Goal: Task Accomplishment & Management: Complete application form

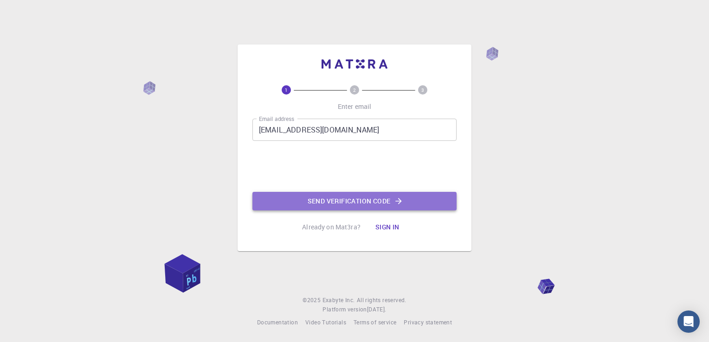
click at [327, 198] on button "Send verification code" at bounding box center [354, 201] width 204 height 19
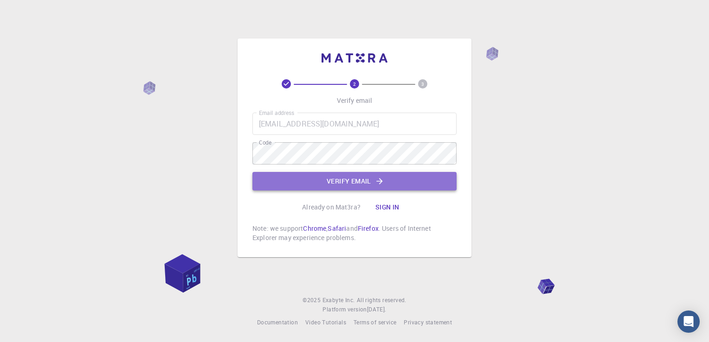
click at [328, 186] on button "Verify email" at bounding box center [354, 181] width 204 height 19
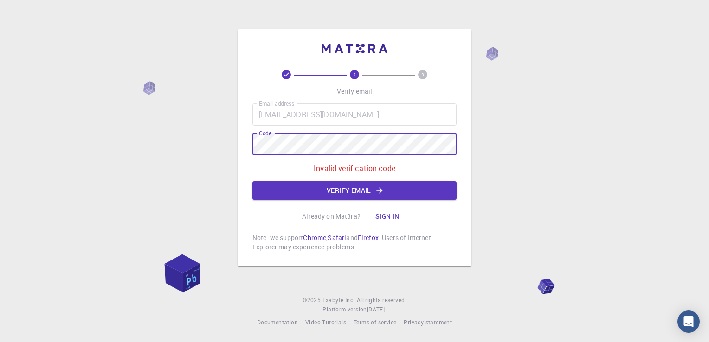
click at [241, 148] on div "2 3 Verify email Email address [EMAIL_ADDRESS][DOMAIN_NAME] Email address Code …" at bounding box center [354, 147] width 234 height 237
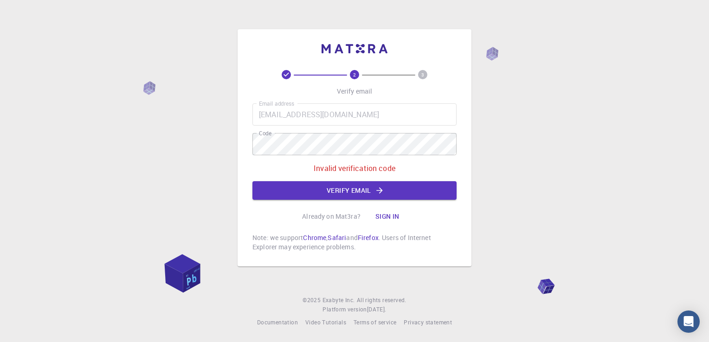
click at [452, 177] on div "Email address [EMAIL_ADDRESS][DOMAIN_NAME] Email address Code Code Invalid veri…" at bounding box center [354, 151] width 204 height 96
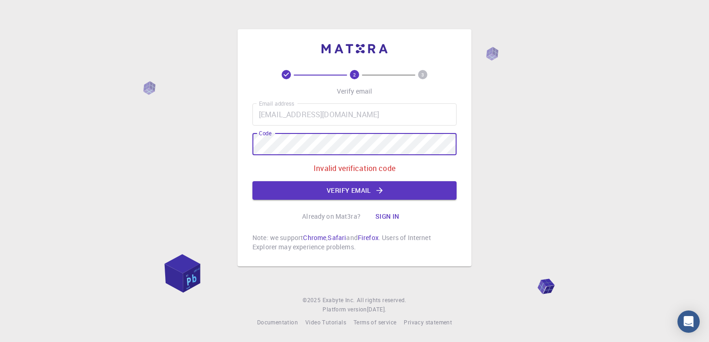
click at [223, 144] on div "2 3 Verify email Email address [EMAIL_ADDRESS][DOMAIN_NAME] Email address Code …" at bounding box center [354, 171] width 709 height 342
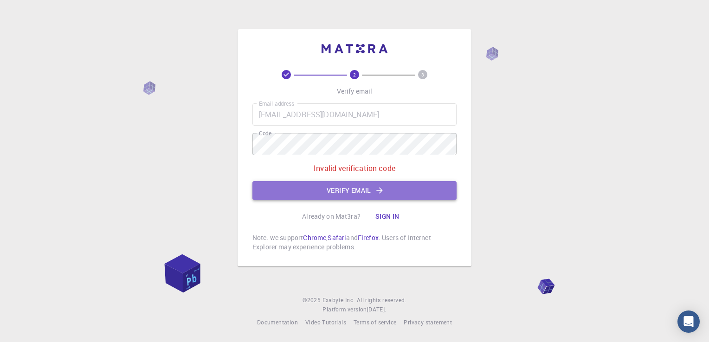
click at [328, 190] on button "Verify email" at bounding box center [354, 190] width 204 height 19
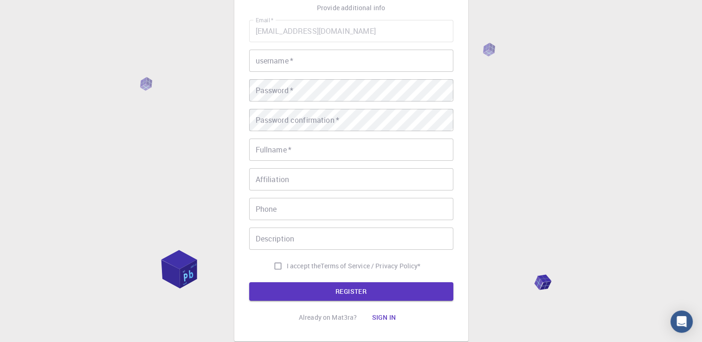
scroll to position [73, 0]
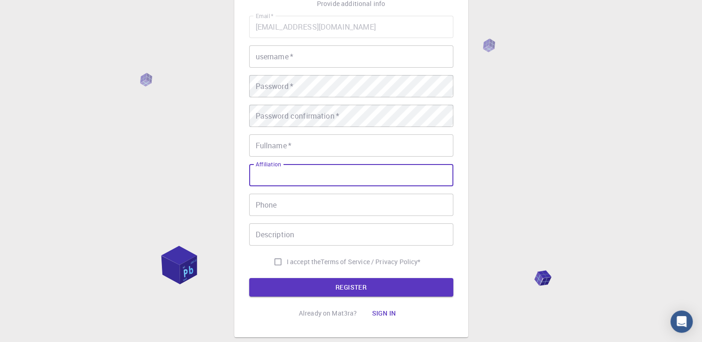
click at [318, 180] on input "Affiliation" at bounding box center [351, 175] width 204 height 22
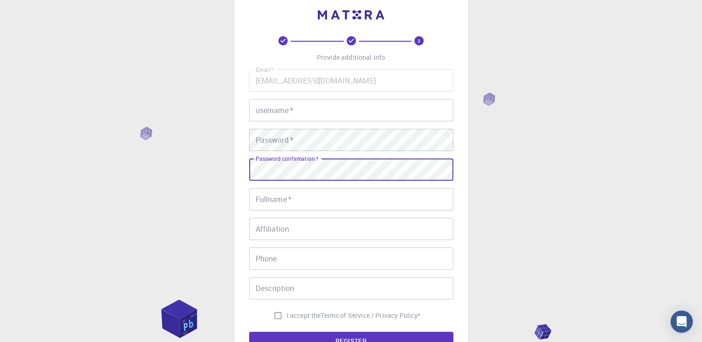
scroll to position [6, 0]
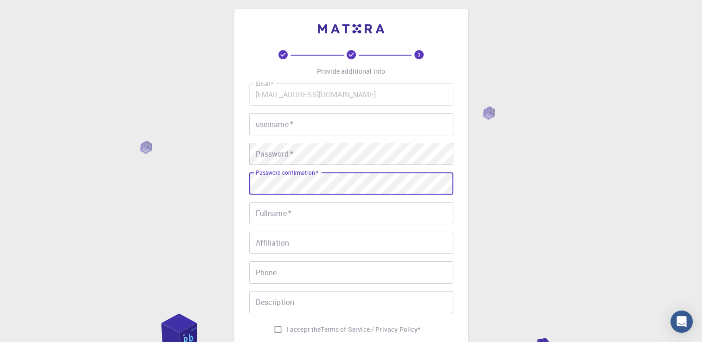
click at [372, 137] on div "Email   * [EMAIL_ADDRESS][DOMAIN_NAME] Email   * username   * username   * Pass…" at bounding box center [351, 210] width 204 height 255
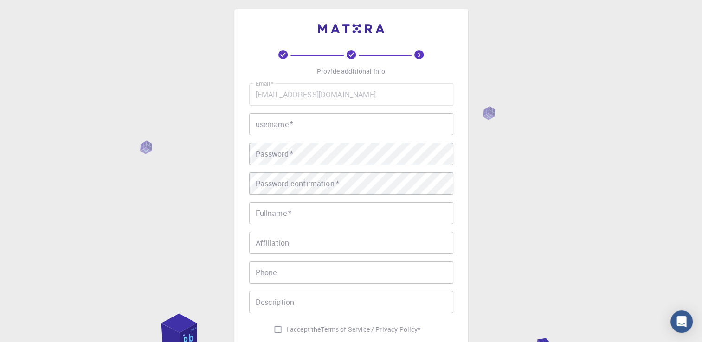
click at [356, 131] on input "username   *" at bounding box center [351, 124] width 204 height 22
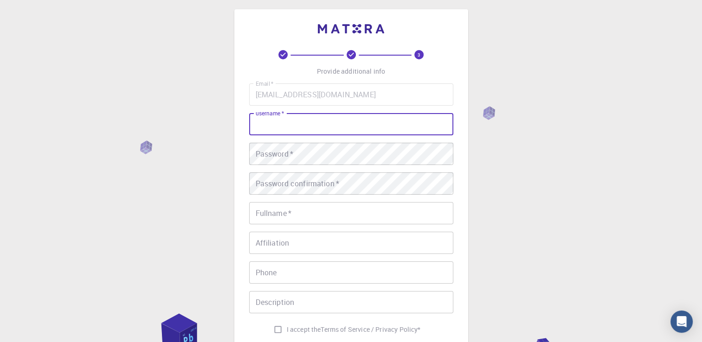
type input "PRINCE"
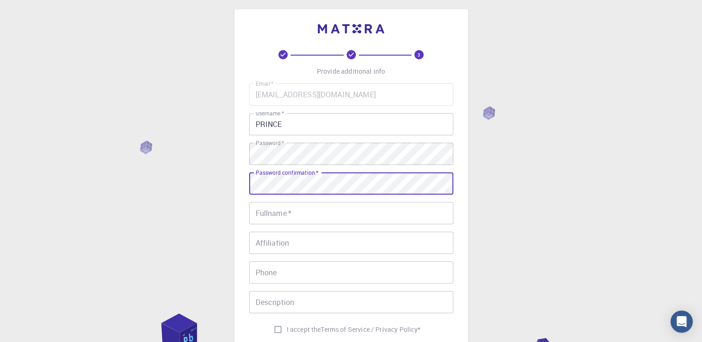
click at [305, 212] on input "Fullname   *" at bounding box center [351, 213] width 204 height 22
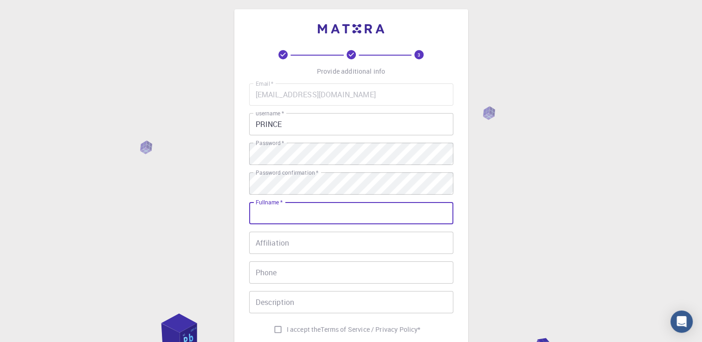
type input "PRINCE SOWAH"
type input "[PHONE_NUMBER]"
click at [346, 294] on input "Description" at bounding box center [351, 302] width 204 height 22
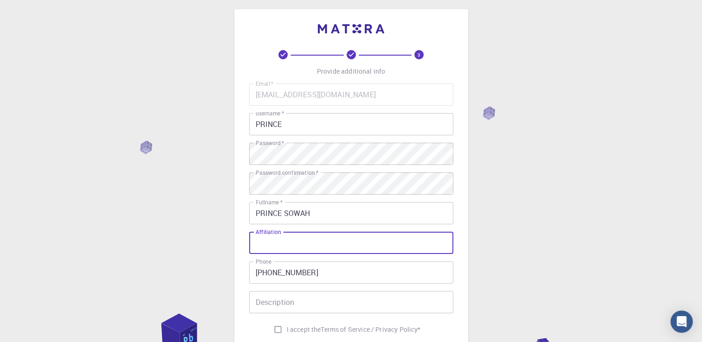
click at [326, 246] on input "Affiliation" at bounding box center [351, 243] width 204 height 22
type input "a"
click at [291, 307] on input "Description" at bounding box center [351, 302] width 204 height 22
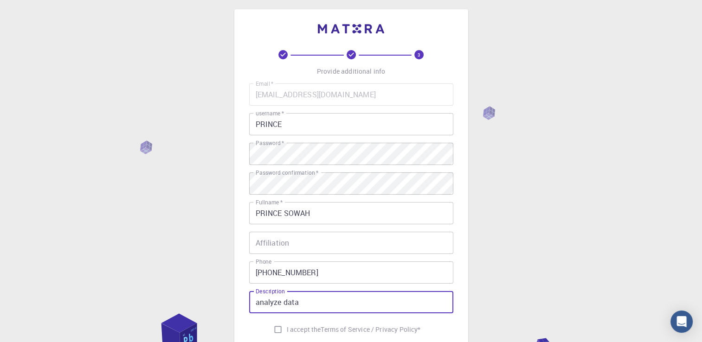
type input "analyze data"
click at [276, 331] on input "I accept the Terms of Service / Privacy Policy *" at bounding box center [278, 330] width 18 height 18
checkbox input "true"
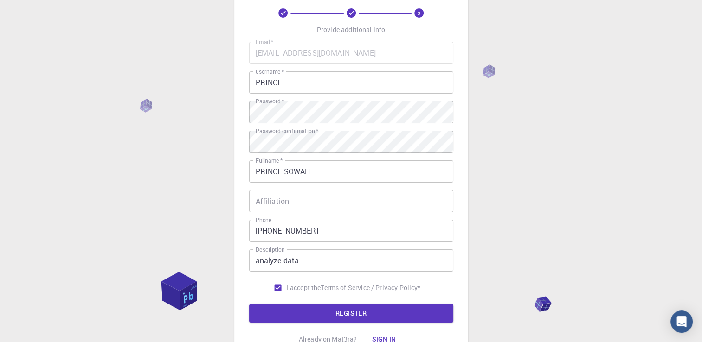
scroll to position [48, 0]
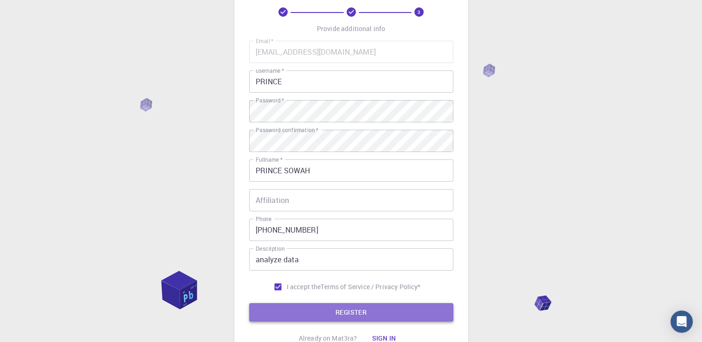
click at [428, 314] on button "REGISTER" at bounding box center [351, 312] width 204 height 19
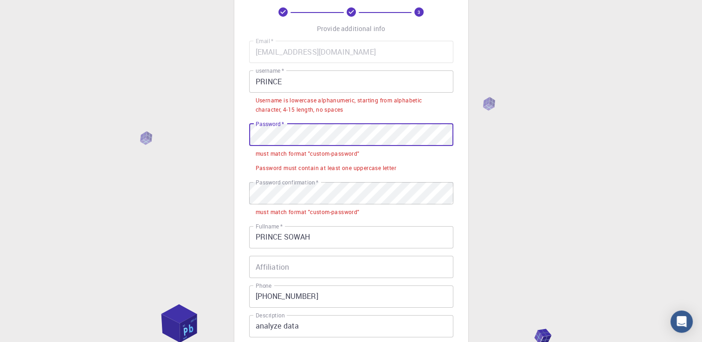
click at [239, 136] on div "3 Provide additional info Email   * [EMAIL_ADDRESS][DOMAIN_NAME] Email   * user…" at bounding box center [351, 198] width 234 height 463
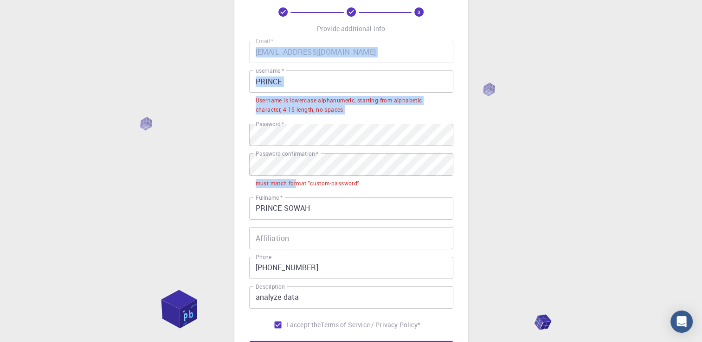
drag, startPoint x: 296, startPoint y: 176, endPoint x: 206, endPoint y: 162, distance: 91.0
click at [206, 162] on div "3 Provide additional info Email   * [EMAIL_ADDRESS][DOMAIN_NAME] Email   * user…" at bounding box center [351, 207] width 702 height 510
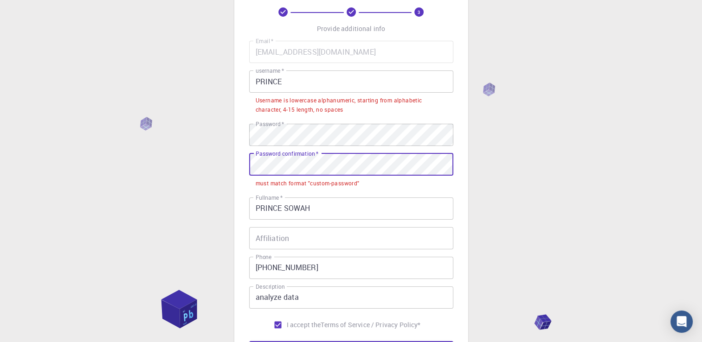
click at [238, 167] on div "3 Provide additional info Email   * [EMAIL_ADDRESS][DOMAIN_NAME] Email   * user…" at bounding box center [351, 184] width 234 height 434
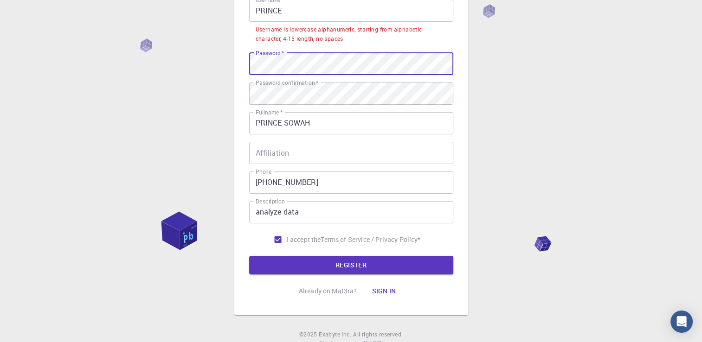
scroll to position [121, 0]
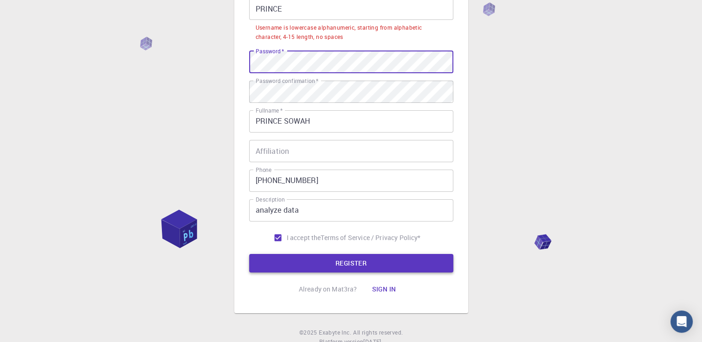
click at [438, 268] on button "REGISTER" at bounding box center [351, 263] width 204 height 19
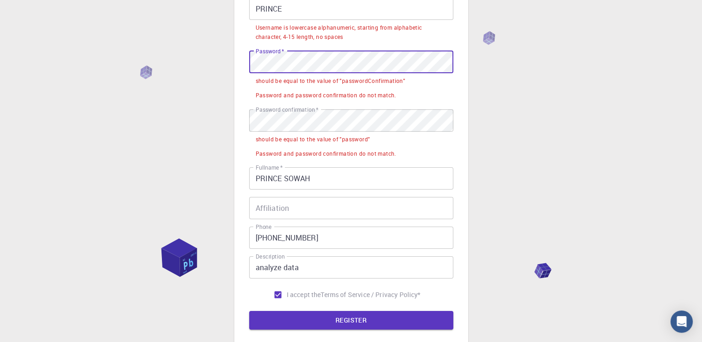
click at [242, 54] on div "3 Provide additional info Email   * [EMAIL_ADDRESS][DOMAIN_NAME] Email   * user…" at bounding box center [351, 132] width 234 height 477
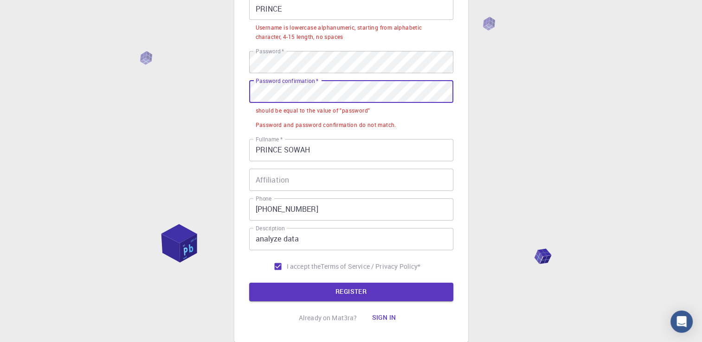
click at [236, 90] on div "3 Provide additional info Email   * [EMAIL_ADDRESS][DOMAIN_NAME] Email   * user…" at bounding box center [351, 118] width 234 height 448
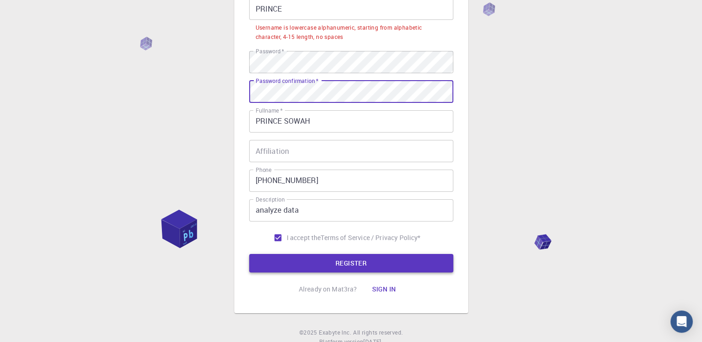
click at [365, 272] on div "3 Provide additional info Email   * [EMAIL_ADDRESS][DOMAIN_NAME] Email   * user…" at bounding box center [351, 117] width 204 height 364
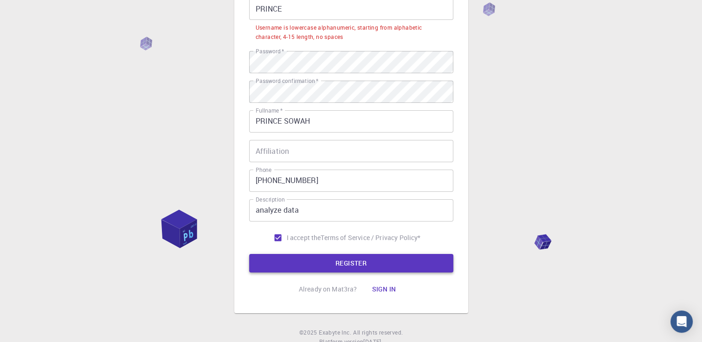
click at [367, 269] on button "REGISTER" at bounding box center [351, 263] width 204 height 19
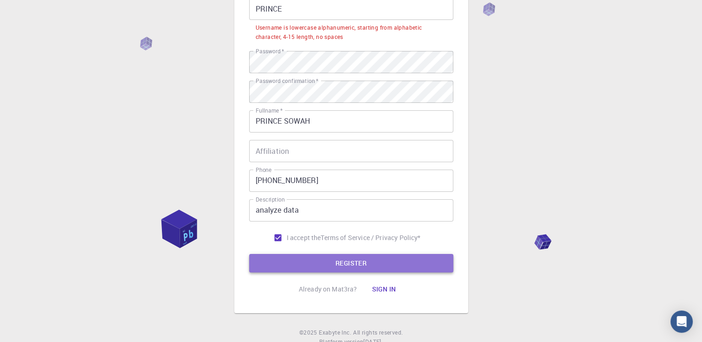
click at [367, 269] on button "REGISTER" at bounding box center [351, 263] width 204 height 19
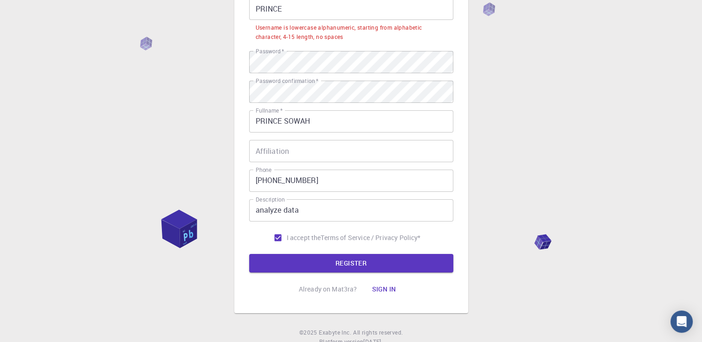
scroll to position [0, 0]
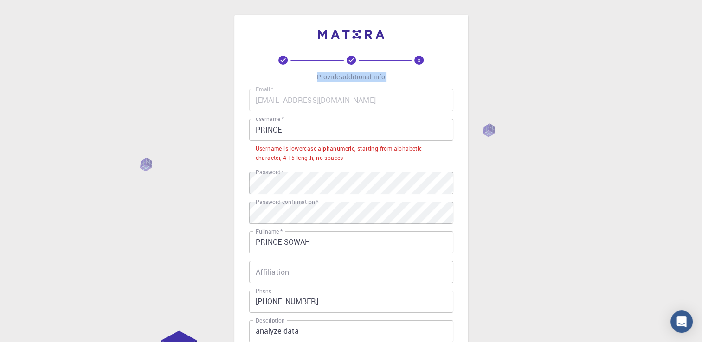
click at [383, 91] on div "3 Provide additional info Email   * [EMAIL_ADDRESS][DOMAIN_NAME] Email   * user…" at bounding box center [351, 248] width 702 height 496
drag, startPoint x: 383, startPoint y: 91, endPoint x: 330, endPoint y: 71, distance: 56.1
click at [330, 71] on div "3 Provide additional info Email   * [EMAIL_ADDRESS][DOMAIN_NAME] Email   * user…" at bounding box center [351, 238] width 204 height 364
click at [349, 61] on icon at bounding box center [350, 60] width 9 height 9
